Goal: Navigation & Orientation: Find specific page/section

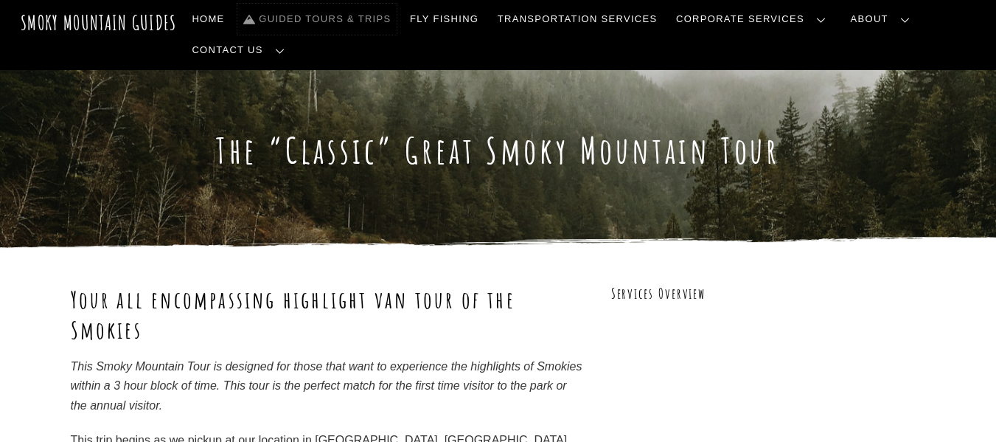
click at [336, 13] on link "Guided Tours & Trips" at bounding box center [316, 19] width 159 height 31
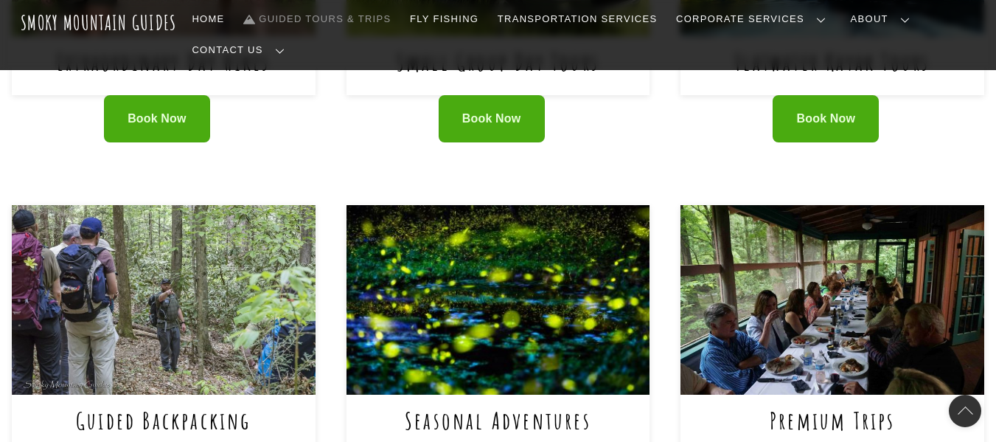
scroll to position [885, 0]
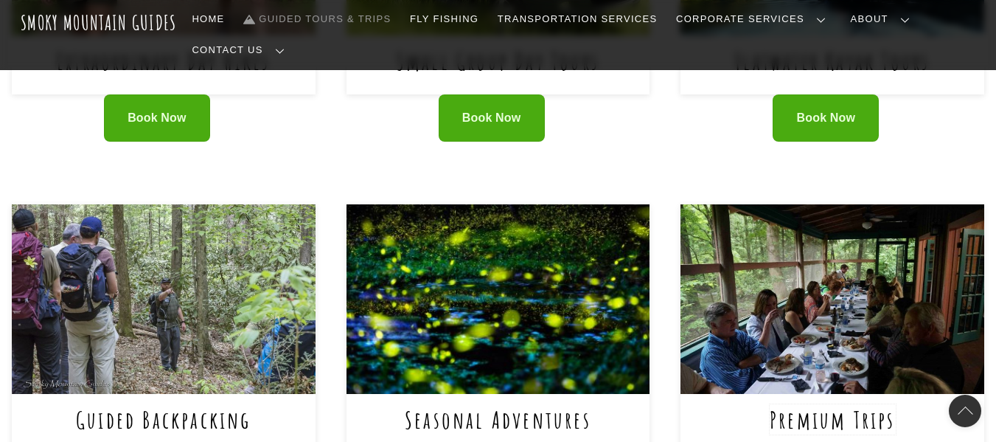
click at [810, 404] on link "Premium Trips" at bounding box center [833, 419] width 126 height 30
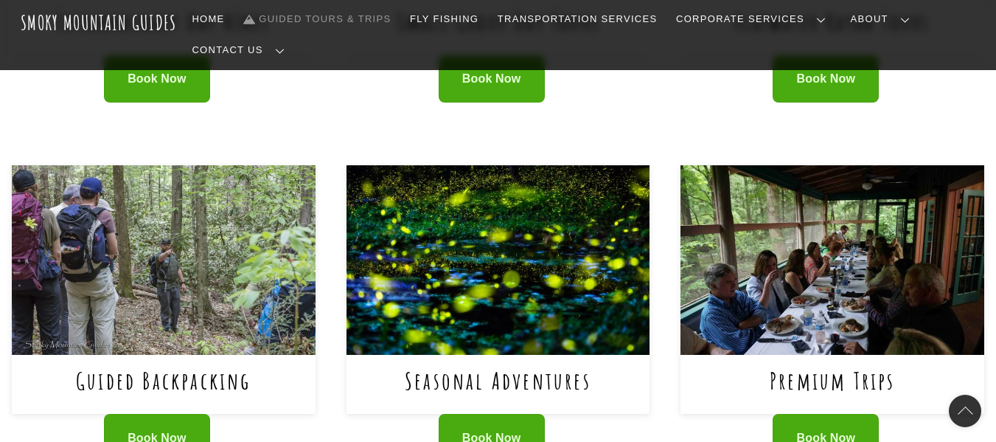
scroll to position [959, 0]
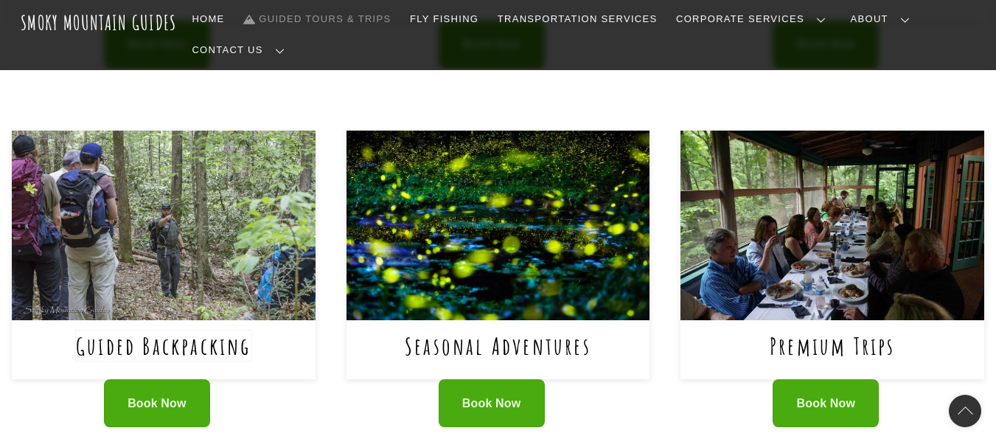
click at [192, 330] on link "Guided Backpacking" at bounding box center [164, 345] width 176 height 30
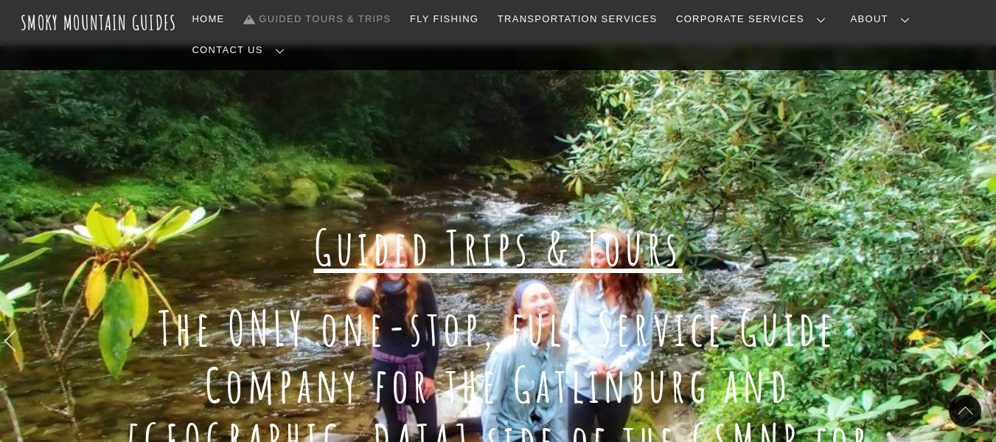
scroll to position [0, 0]
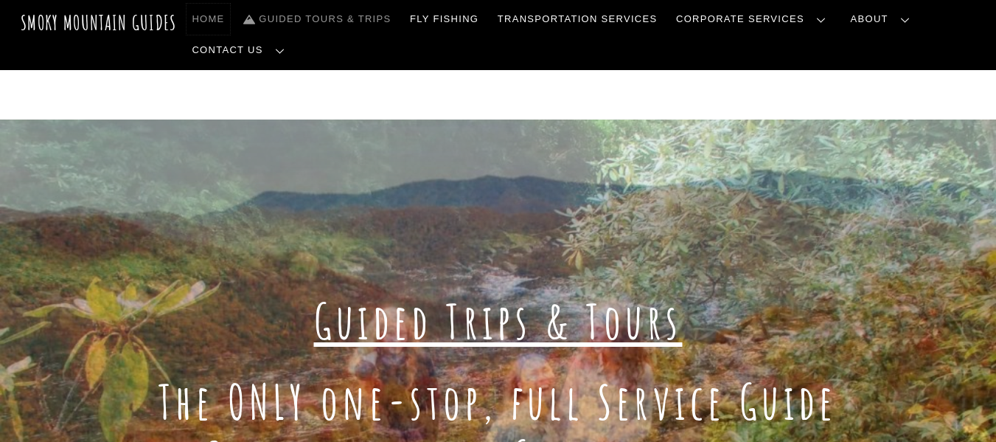
click at [221, 18] on link "Home" at bounding box center [209, 19] width 44 height 31
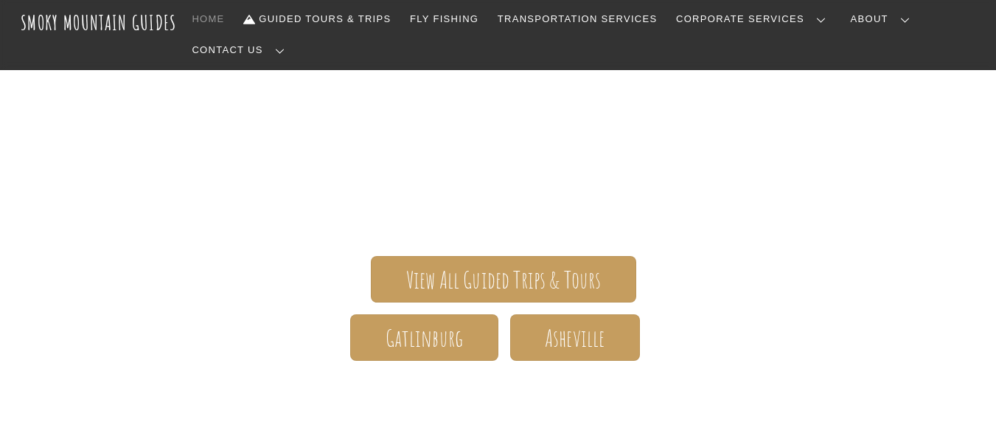
scroll to position [221, 0]
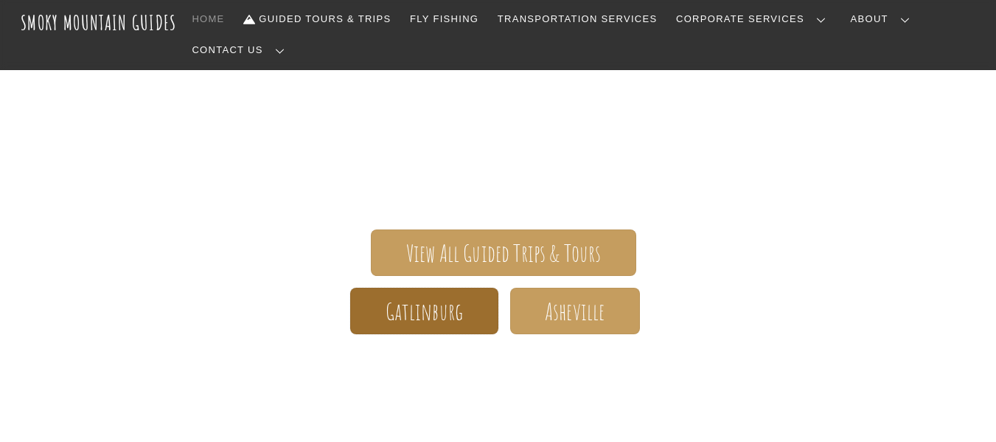
click at [402, 304] on span "Gatlinburg" at bounding box center [425, 311] width 78 height 15
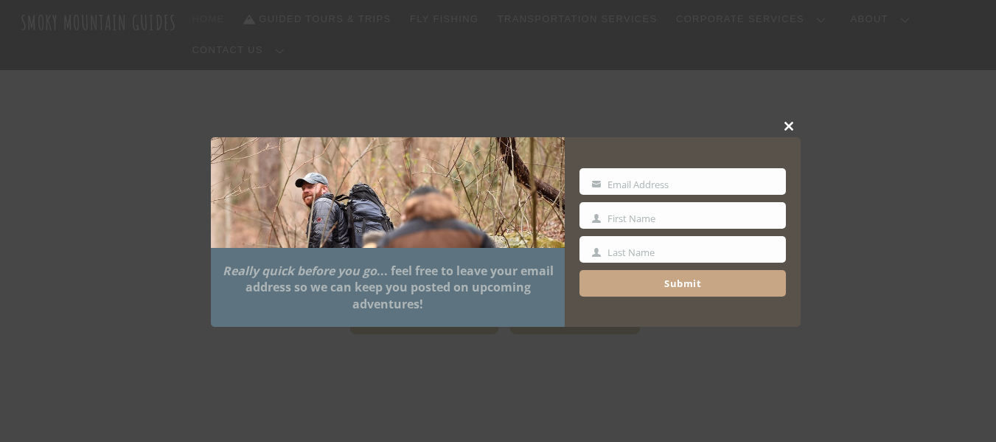
click at [789, 123] on span at bounding box center [790, 126] width 22 height 9
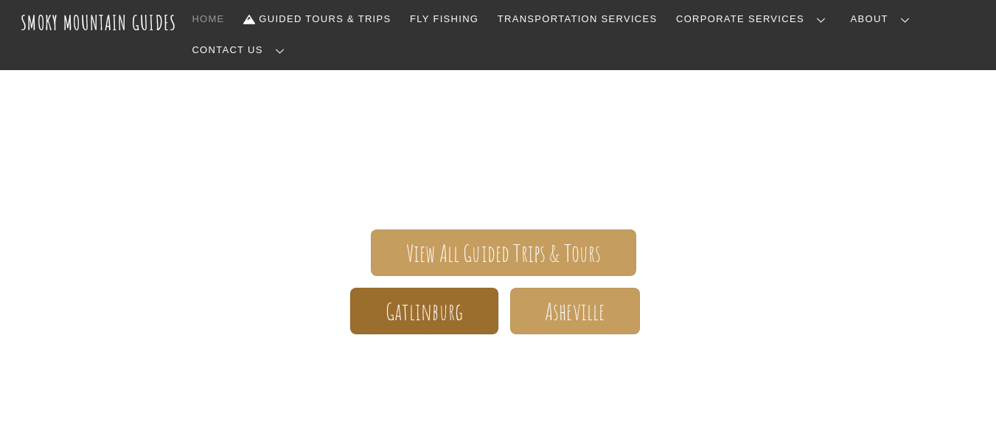
click at [398, 304] on span "Gatlinburg" at bounding box center [425, 311] width 78 height 15
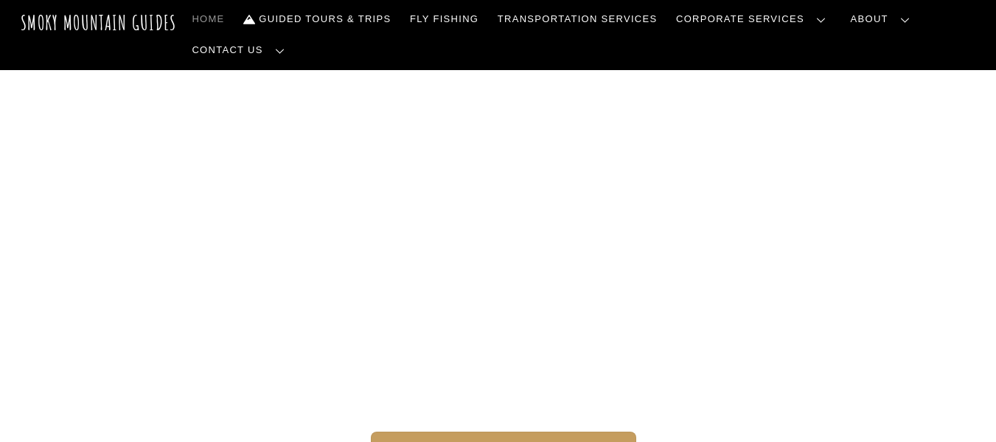
scroll to position [0, 0]
